Goal: Understand process/instructions

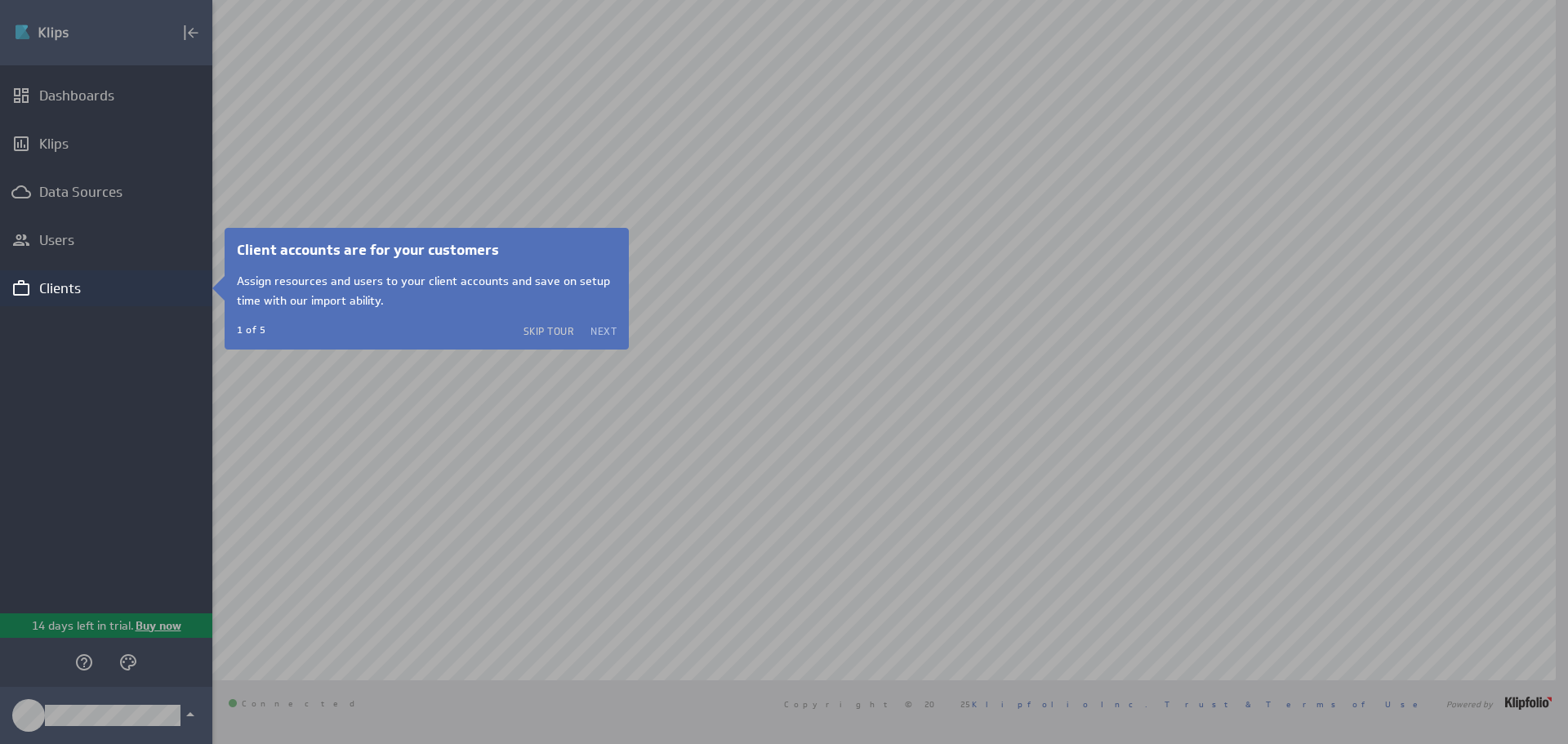
click at [603, 327] on button "Next" at bounding box center [603, 330] width 26 height 13
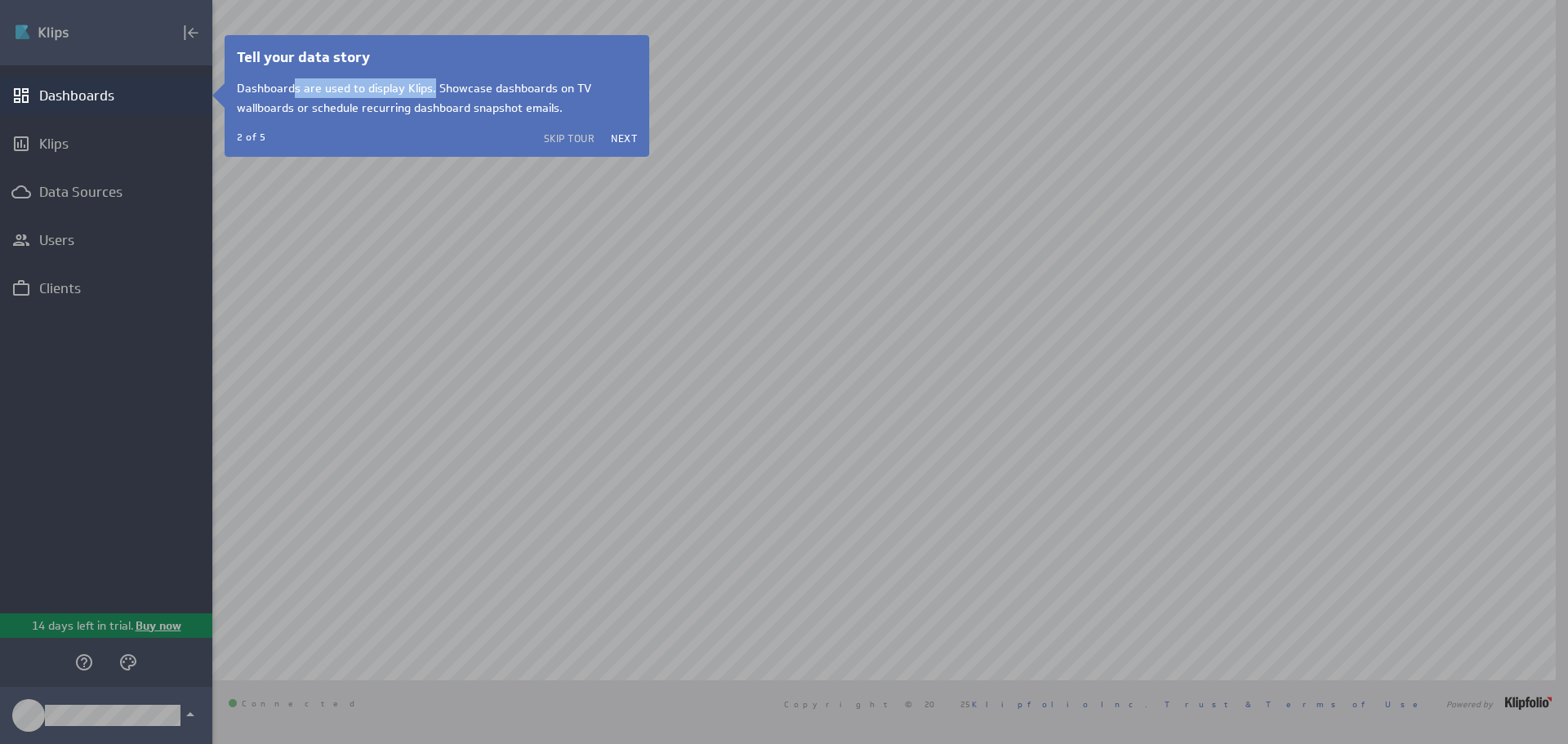
drag, startPoint x: 291, startPoint y: 93, endPoint x: 431, endPoint y: 92, distance: 140.0
click at [431, 92] on p "Dashboards are used to display Klips. Showcase dashboards on TV wallboards or s…" at bounding box center [437, 98] width 400 height 40
click at [476, 99] on p "Dashboards are used to display Klips. Showcase dashboards on TV wallboards or s…" at bounding box center [437, 98] width 400 height 40
click at [625, 136] on button "Next" at bounding box center [624, 138] width 26 height 13
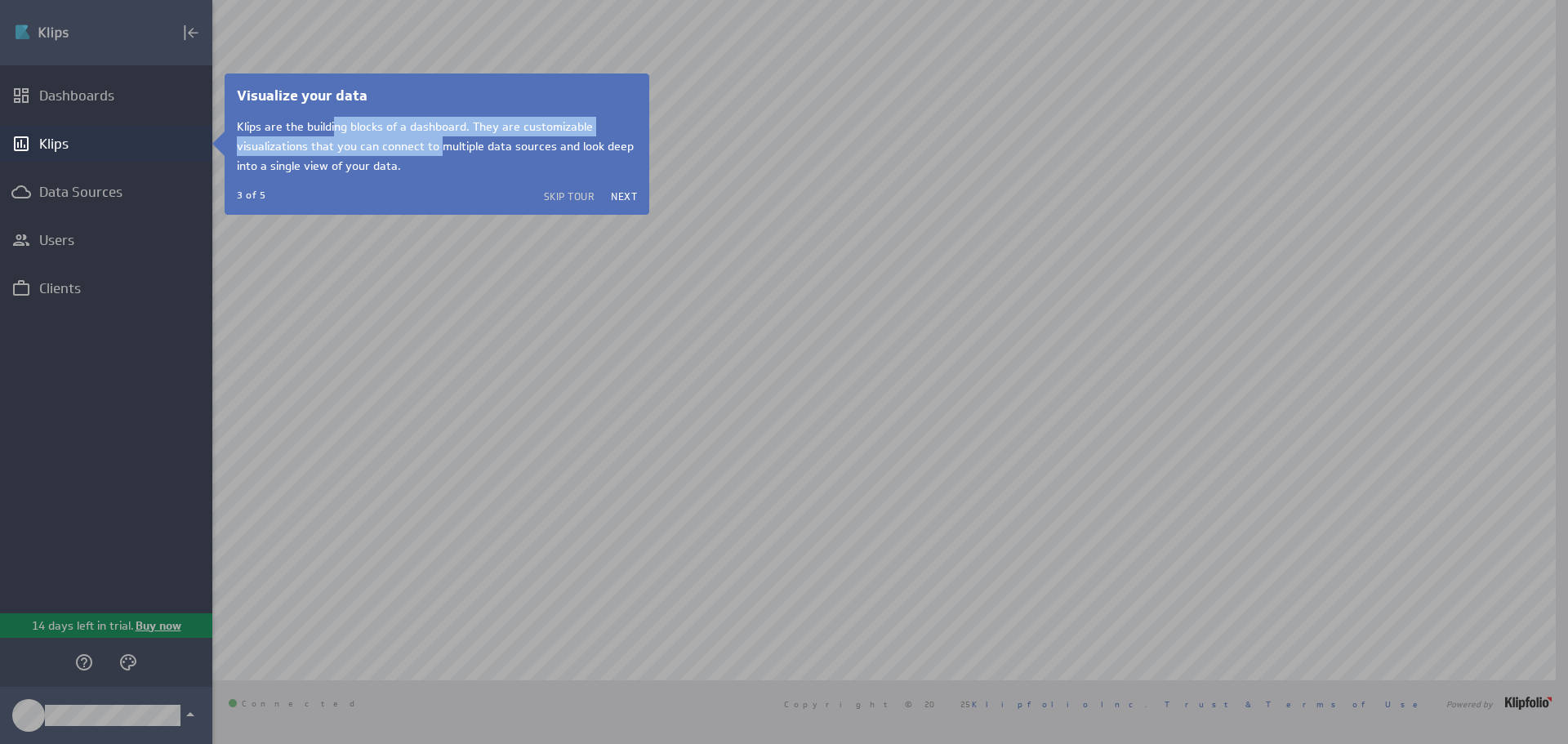
drag, startPoint x: 333, startPoint y: 128, endPoint x: 440, endPoint y: 146, distance: 108.5
click at [440, 146] on p "Klips are the building blocks of a dashboard. They are customizable visualizati…" at bounding box center [437, 146] width 400 height 58
click at [442, 147] on p "Klips are the building blocks of a dashboard. They are customizable visualizati…" at bounding box center [437, 146] width 400 height 58
click at [627, 193] on button "Next" at bounding box center [624, 195] width 26 height 13
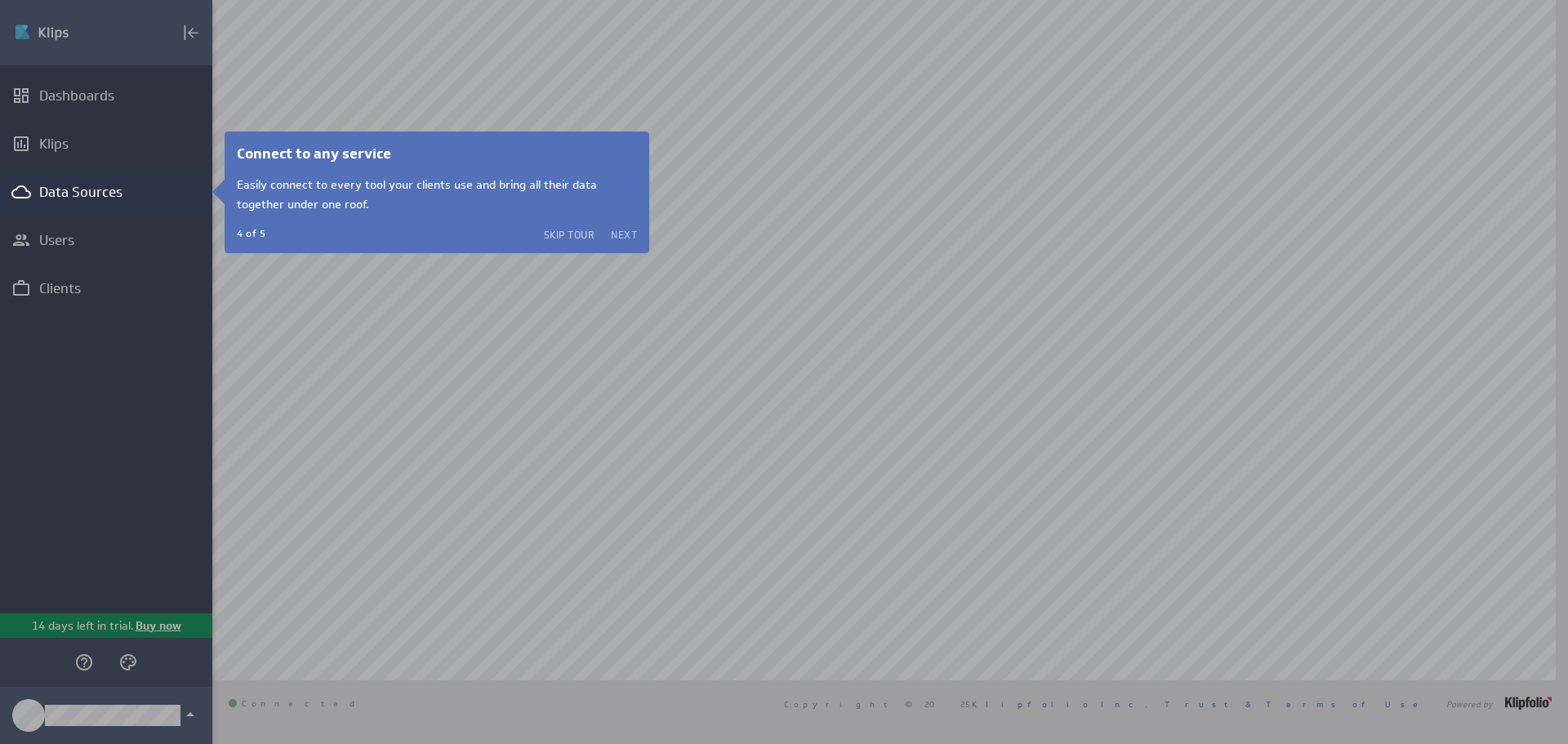
click at [621, 230] on button "Next" at bounding box center [624, 234] width 26 height 13
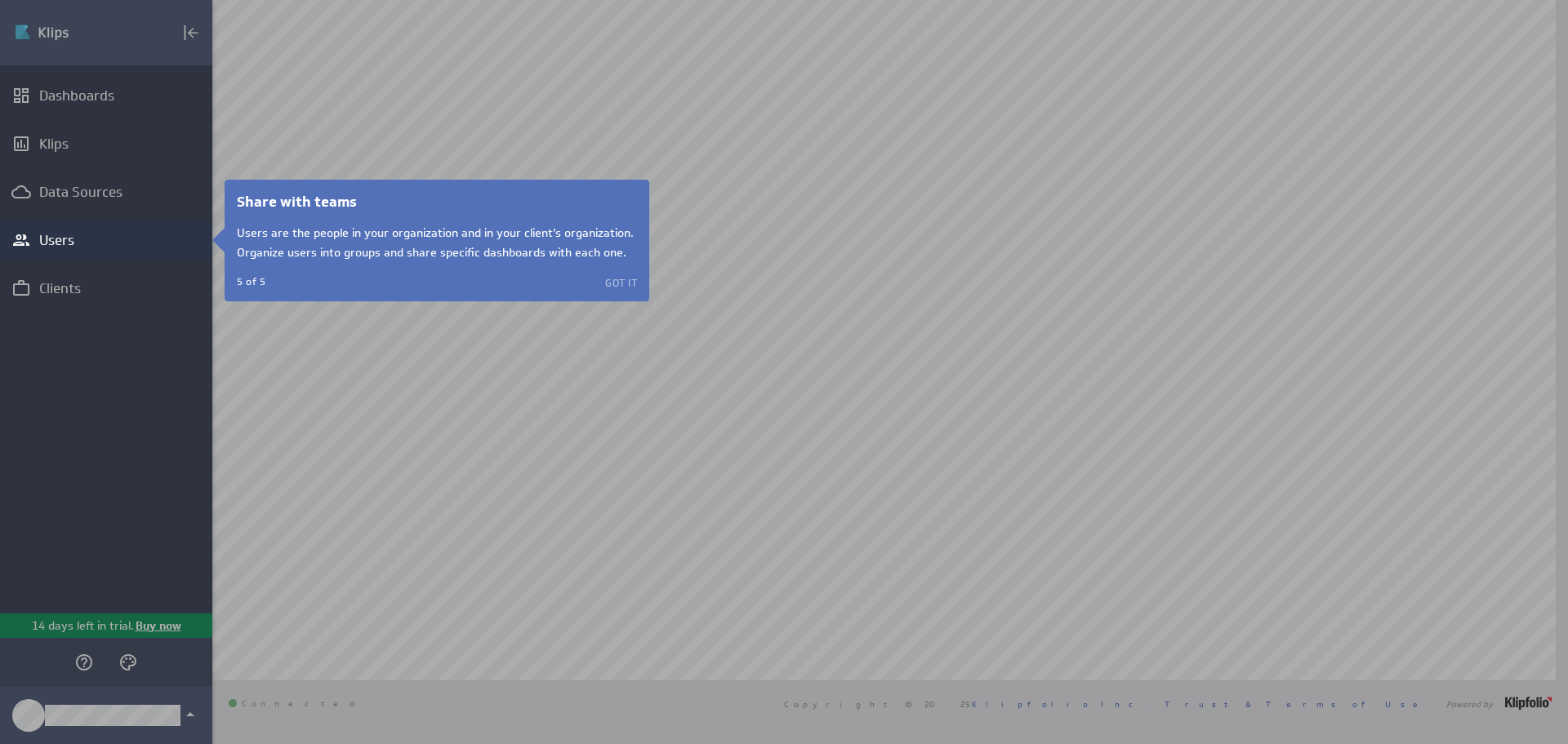
click at [617, 280] on button "Got it" at bounding box center [621, 282] width 32 height 13
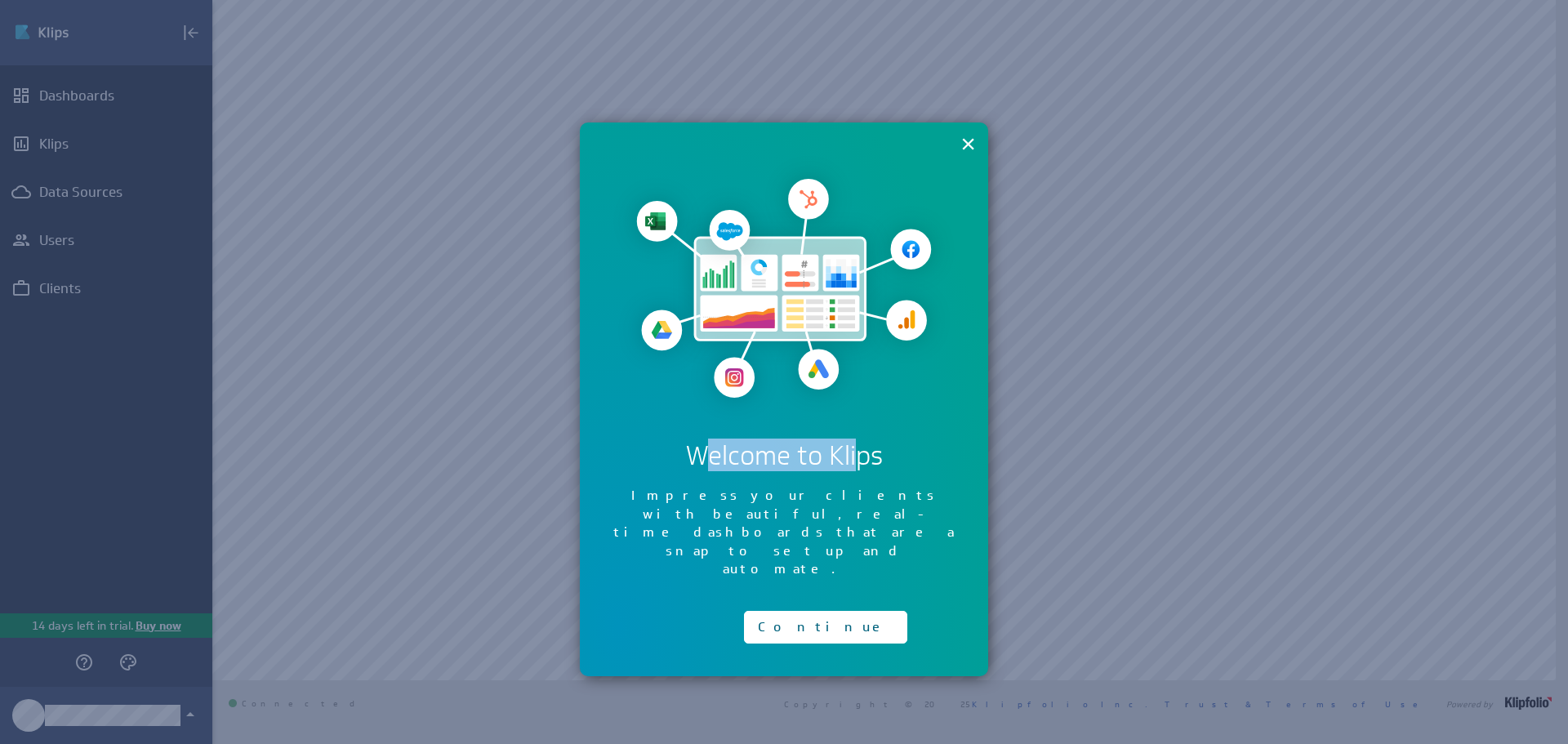
drag, startPoint x: 823, startPoint y: 459, endPoint x: 866, endPoint y: 463, distance: 43.2
click at [864, 463] on h2 "Welcome to Klips" at bounding box center [784, 455] width 343 height 31
click at [873, 463] on h2 "Welcome to Klips" at bounding box center [784, 455] width 343 height 31
click at [780, 611] on button "Continue" at bounding box center [825, 627] width 163 height 33
